Goal: Find specific page/section: Find specific page/section

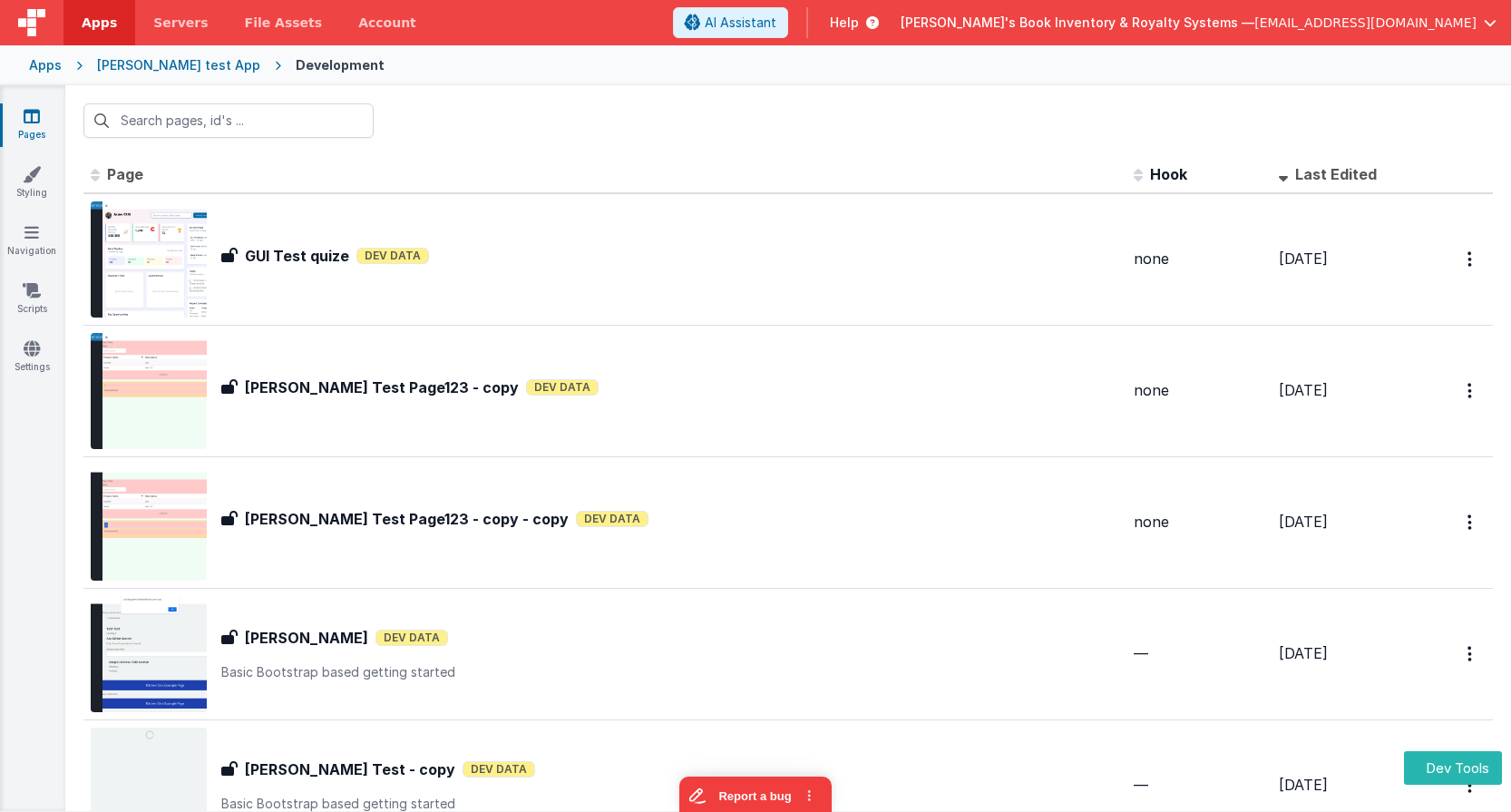
click at [278, 102] on div at bounding box center [788, 120] width 1446 height 71
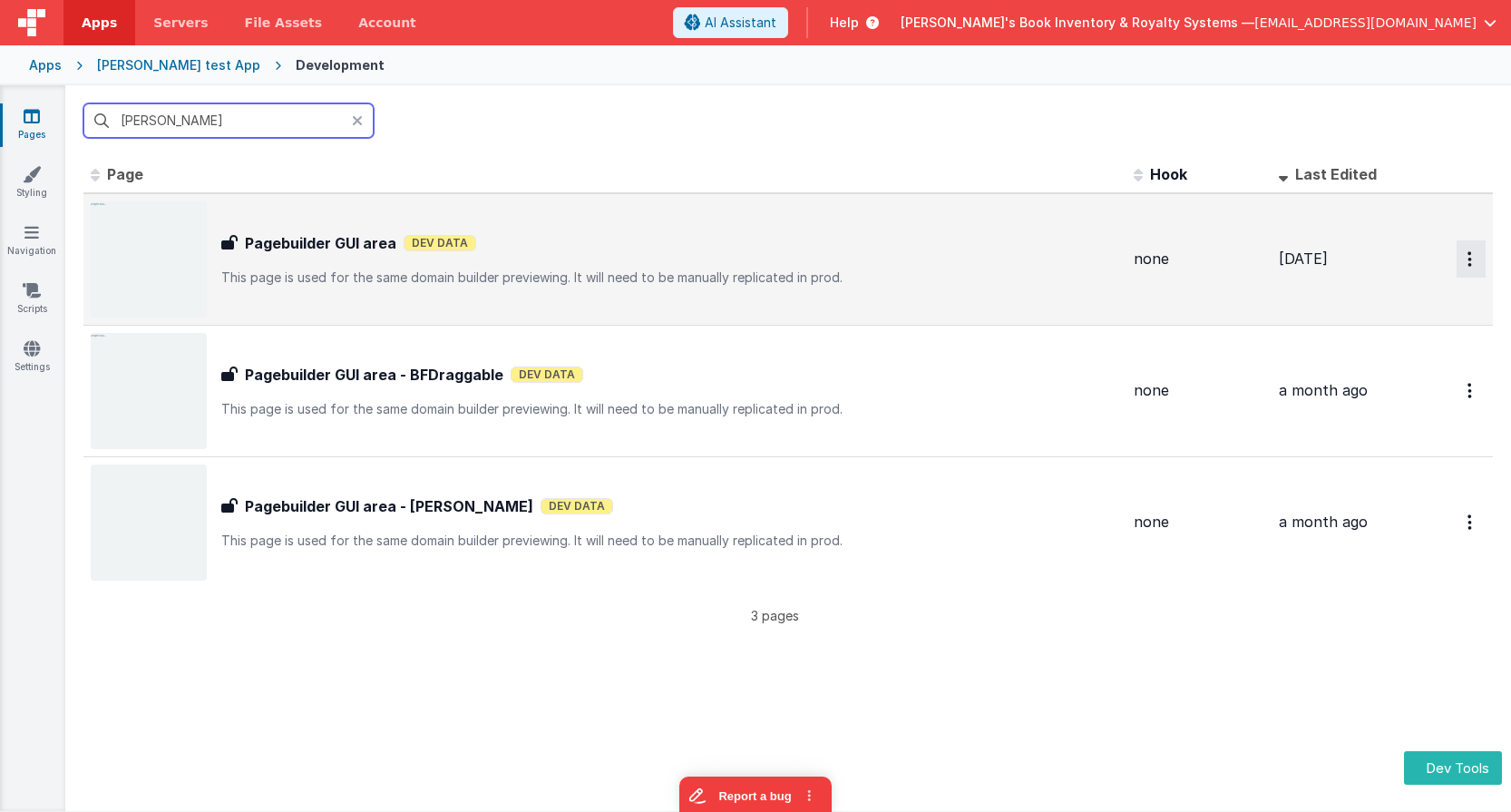
type input "bui"
click at [1473, 253] on button "Options" at bounding box center [1471, 258] width 29 height 37
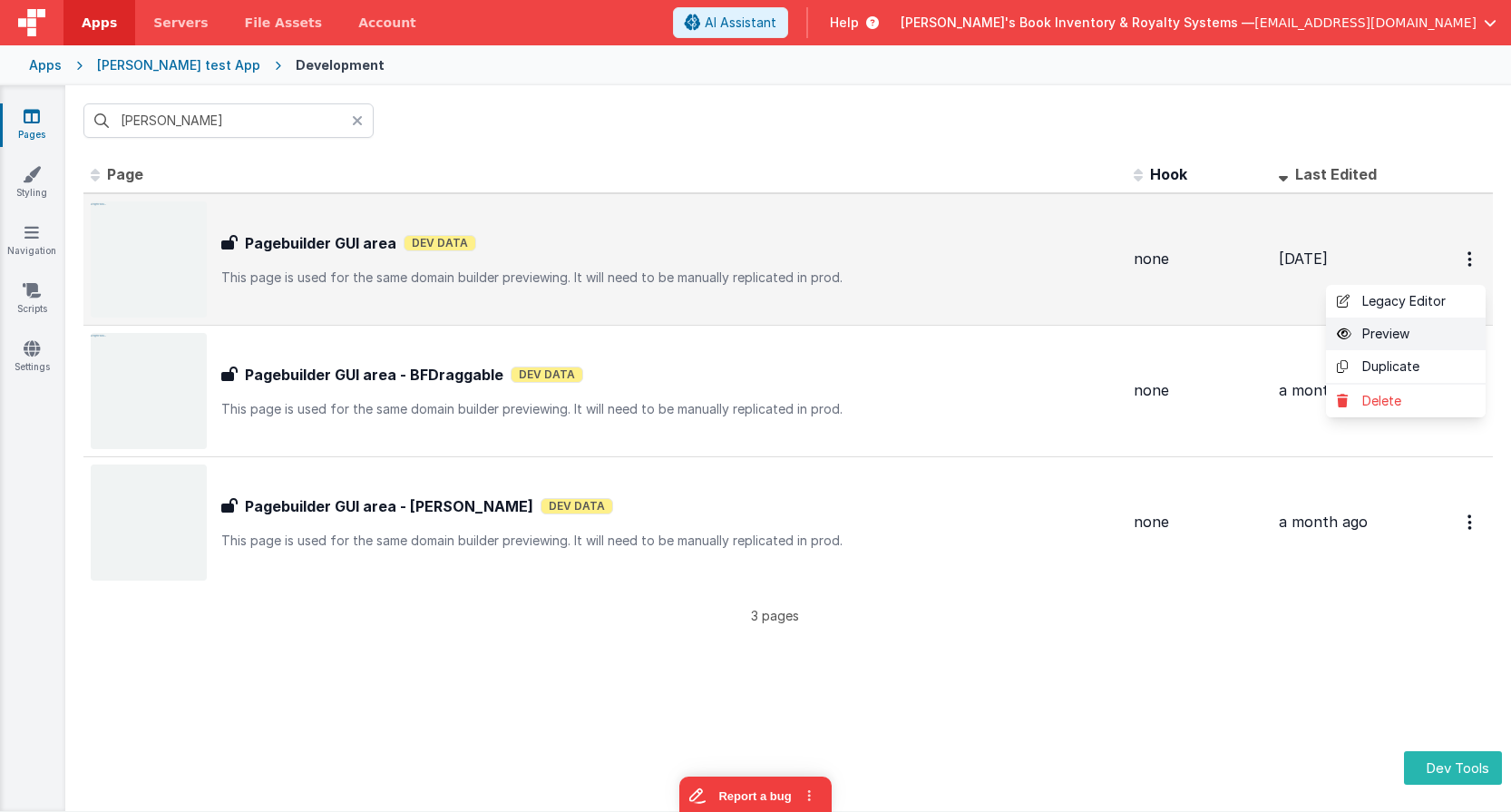
click at [1422, 325] on link "Preview" at bounding box center [1406, 333] width 160 height 33
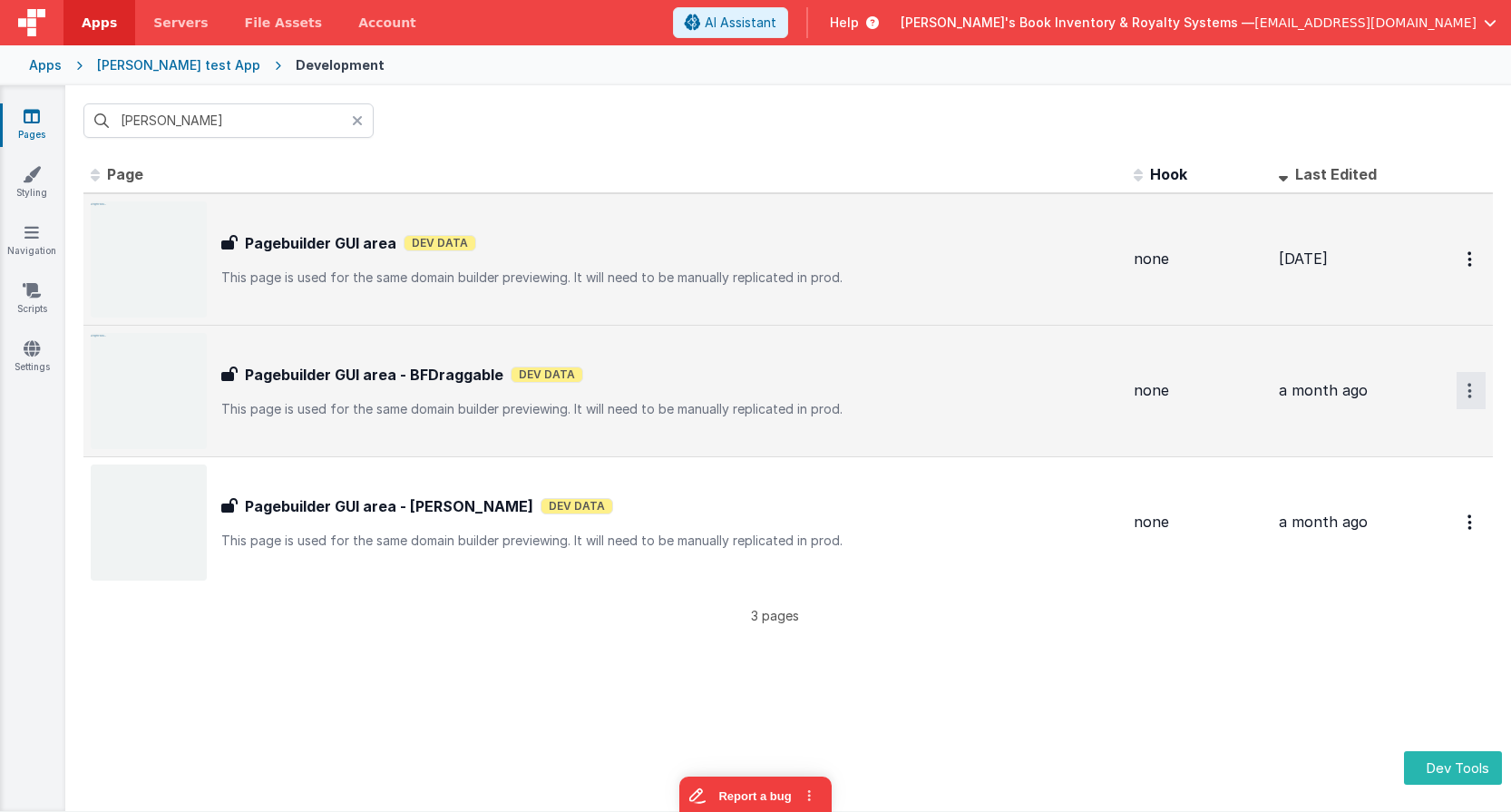
click at [1474, 397] on button "Options" at bounding box center [1471, 390] width 29 height 37
click at [1418, 468] on link "Preview" at bounding box center [1406, 465] width 160 height 33
click at [184, 62] on div "Charles GUI test App" at bounding box center [178, 65] width 163 height 18
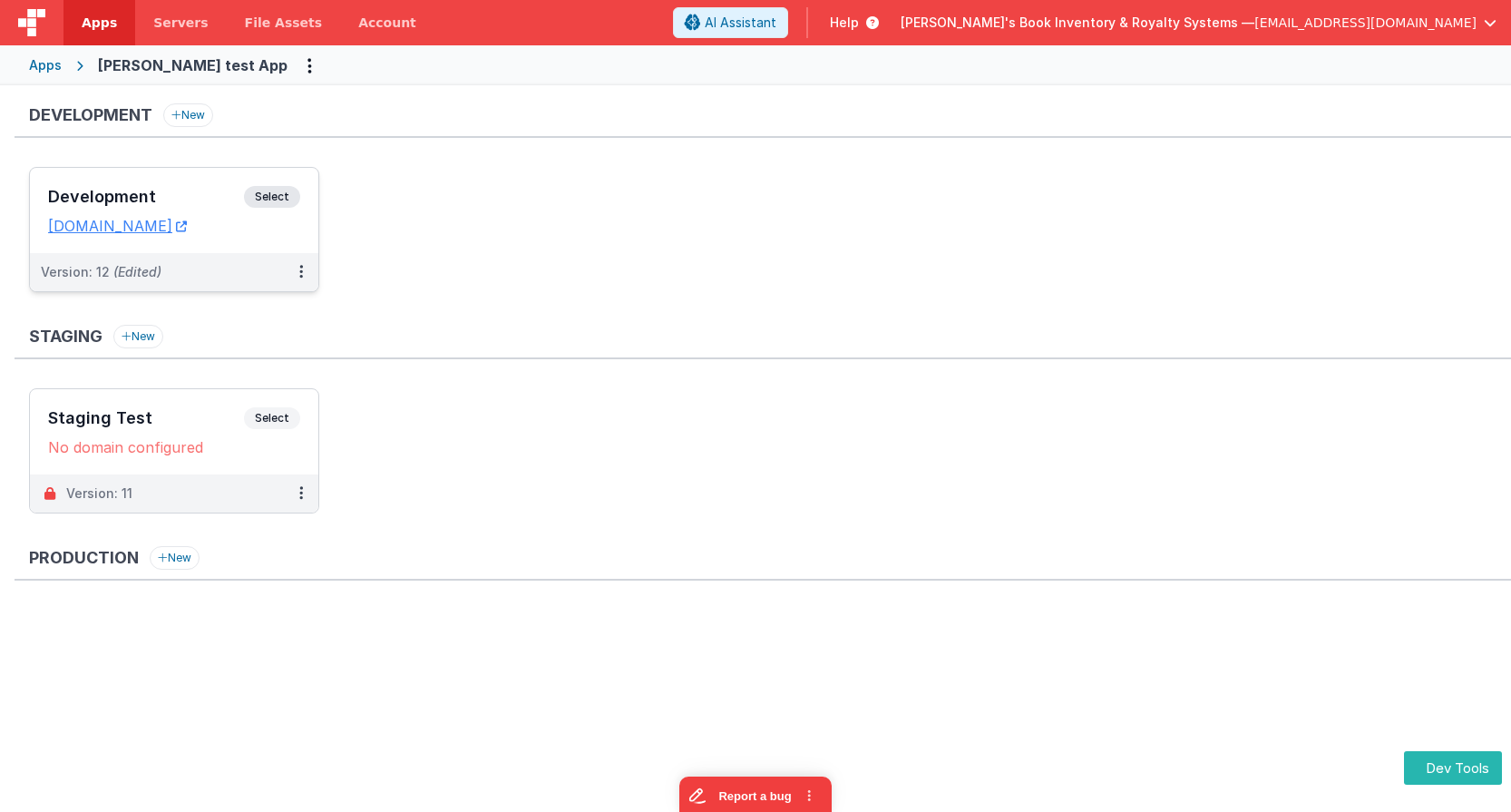
click at [287, 182] on div "Development Select URLs charlesguidev.fmbetterforms.com" at bounding box center [174, 210] width 288 height 85
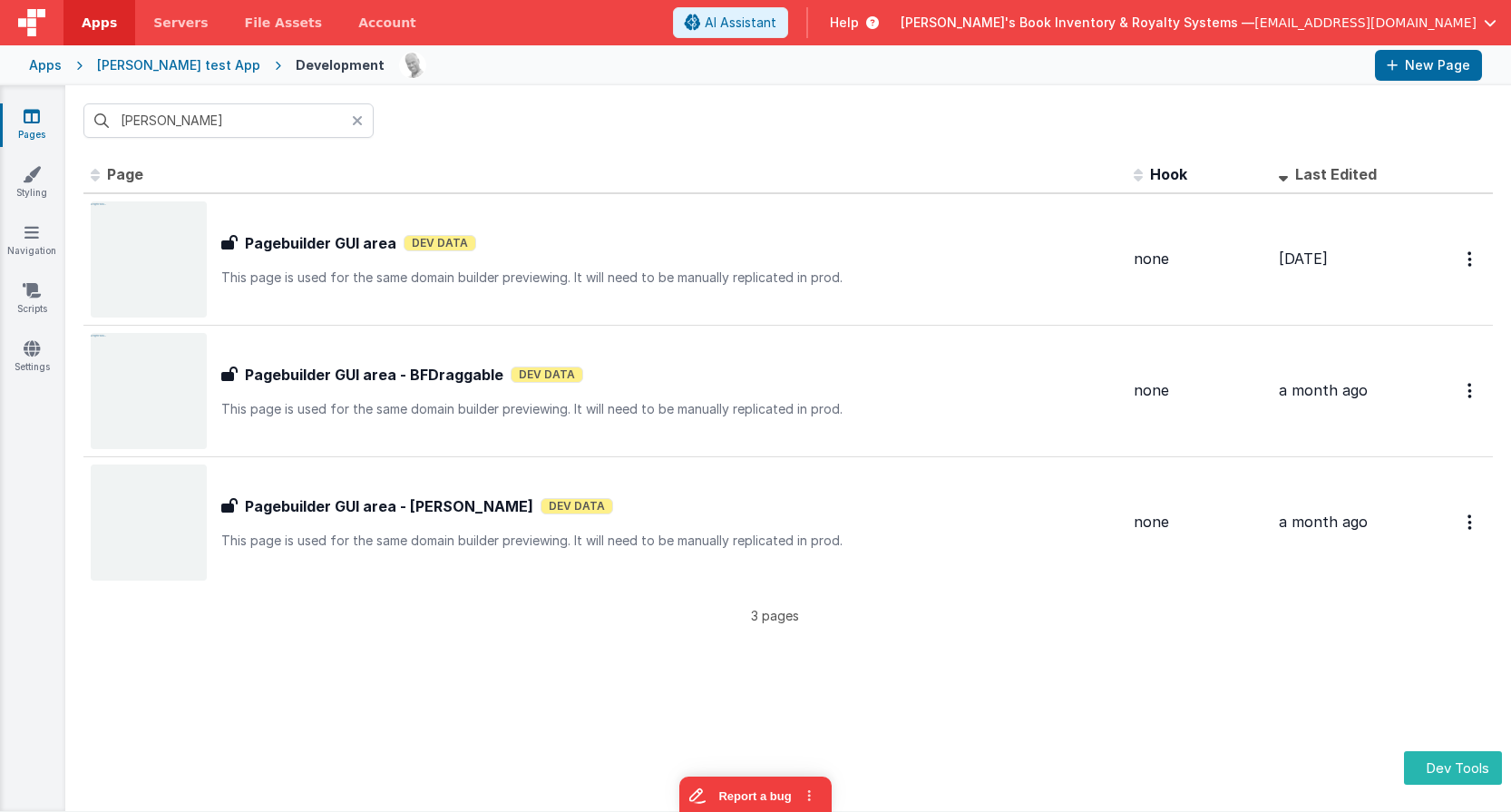
drag, startPoint x: 359, startPoint y: 117, endPoint x: 349, endPoint y: 119, distance: 10.1
click at [358, 117] on icon at bounding box center [357, 120] width 11 height 15
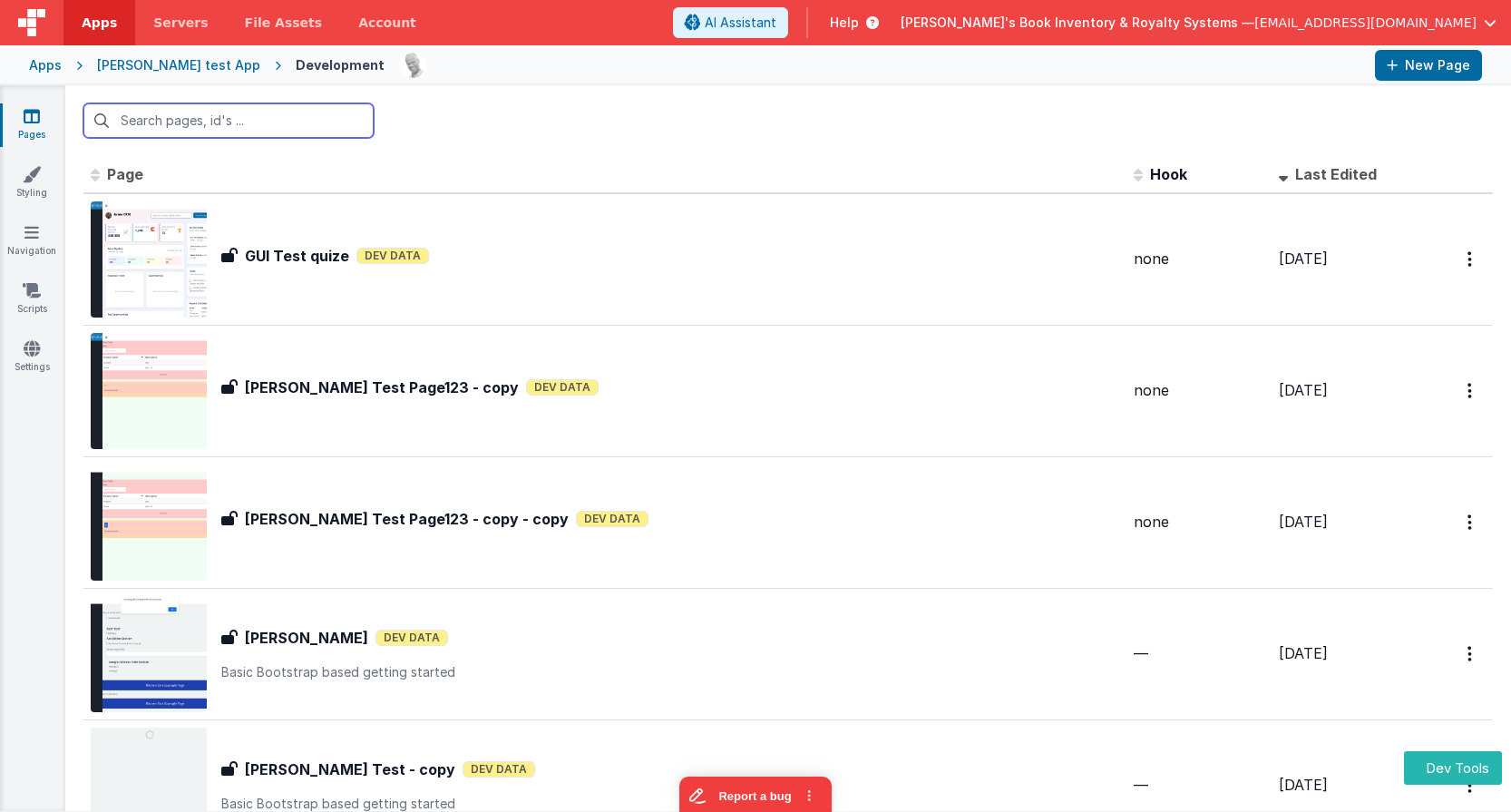
click at [291, 119] on input "text" at bounding box center [228, 120] width 290 height 34
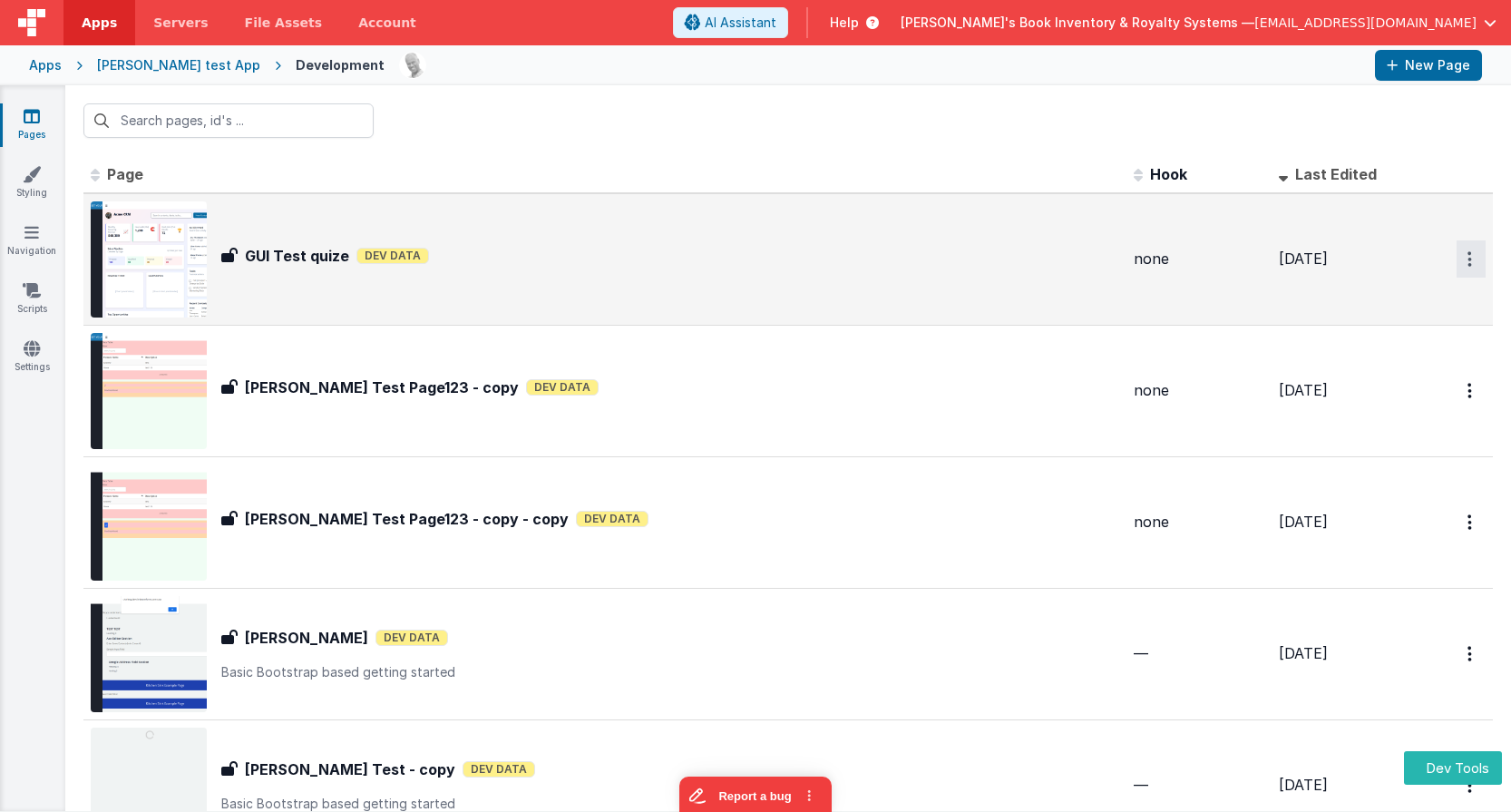
click at [1466, 258] on button "Options" at bounding box center [1471, 258] width 29 height 37
drag, startPoint x: 1073, startPoint y: 248, endPoint x: 973, endPoint y: 241, distance: 100.0
click at [1073, 248] on button at bounding box center [755, 406] width 1511 height 812
click at [801, 240] on div "GUI Test quize GUI Test quize Dev Data" at bounding box center [605, 259] width 1028 height 116
